Goal: Task Accomplishment & Management: Use online tool/utility

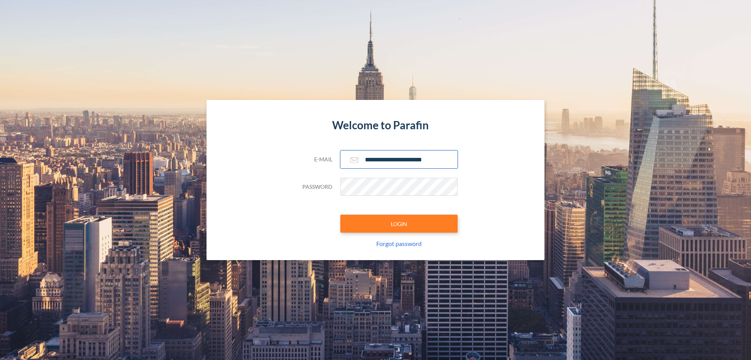
type input "**********"
click at [399, 223] on button "LOGIN" at bounding box center [398, 223] width 117 height 18
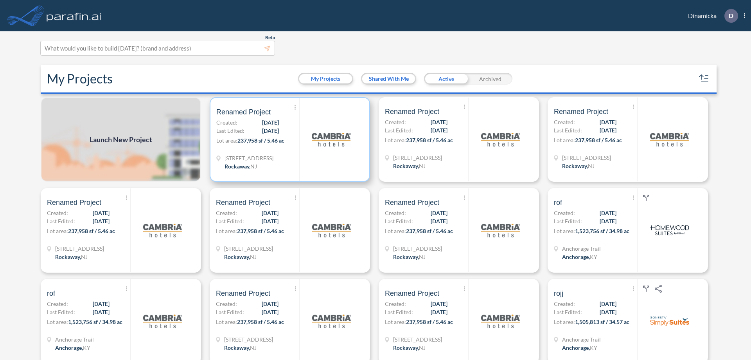
scroll to position [2, 0]
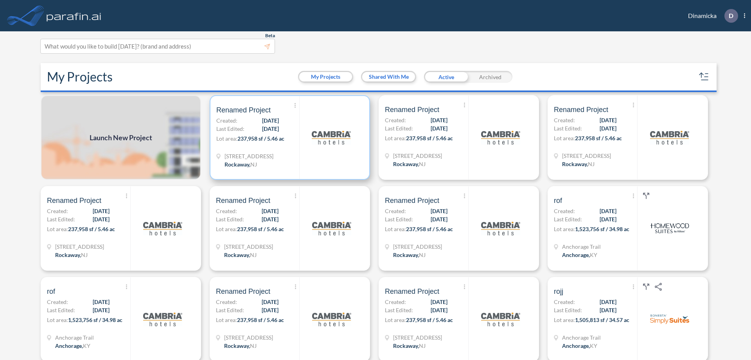
click at [288, 137] on p "Lot area: 237,958 sf / 5.46 ac" at bounding box center [257, 139] width 83 height 11
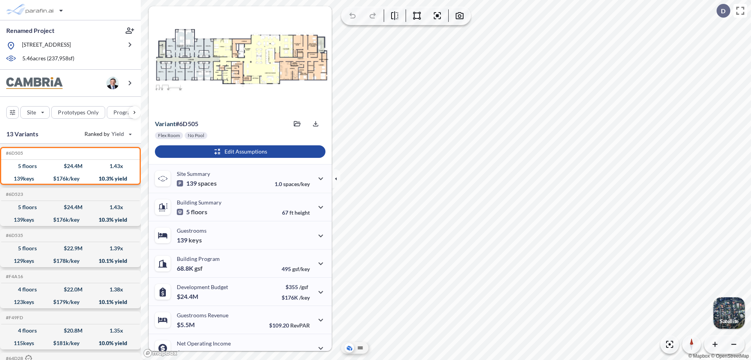
scroll to position [40, 0]
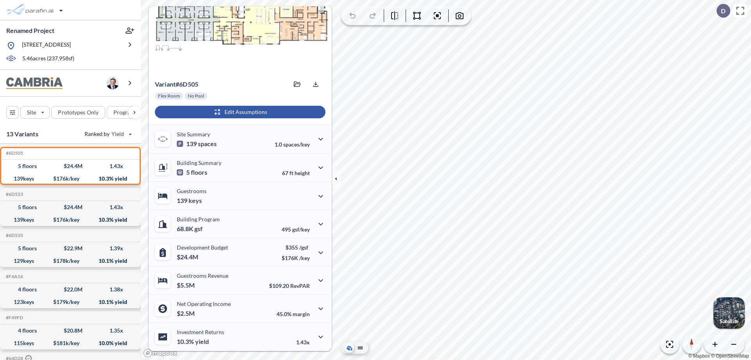
click at [239, 112] on div "button" at bounding box center [240, 112] width 171 height 13
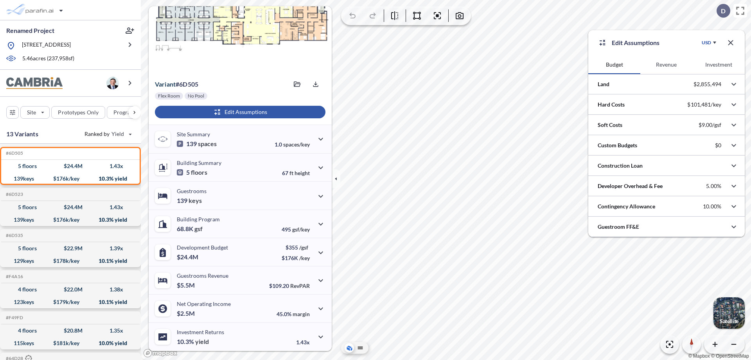
click at [666, 65] on button "Revenue" at bounding box center [666, 64] width 52 height 19
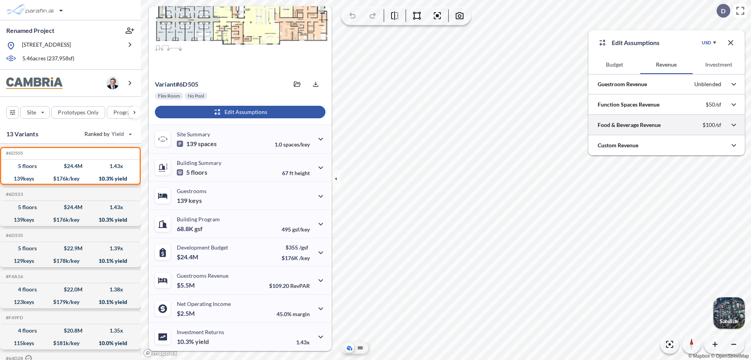
click at [667, 125] on div at bounding box center [666, 125] width 156 height 20
